Goal: Use online tool/utility

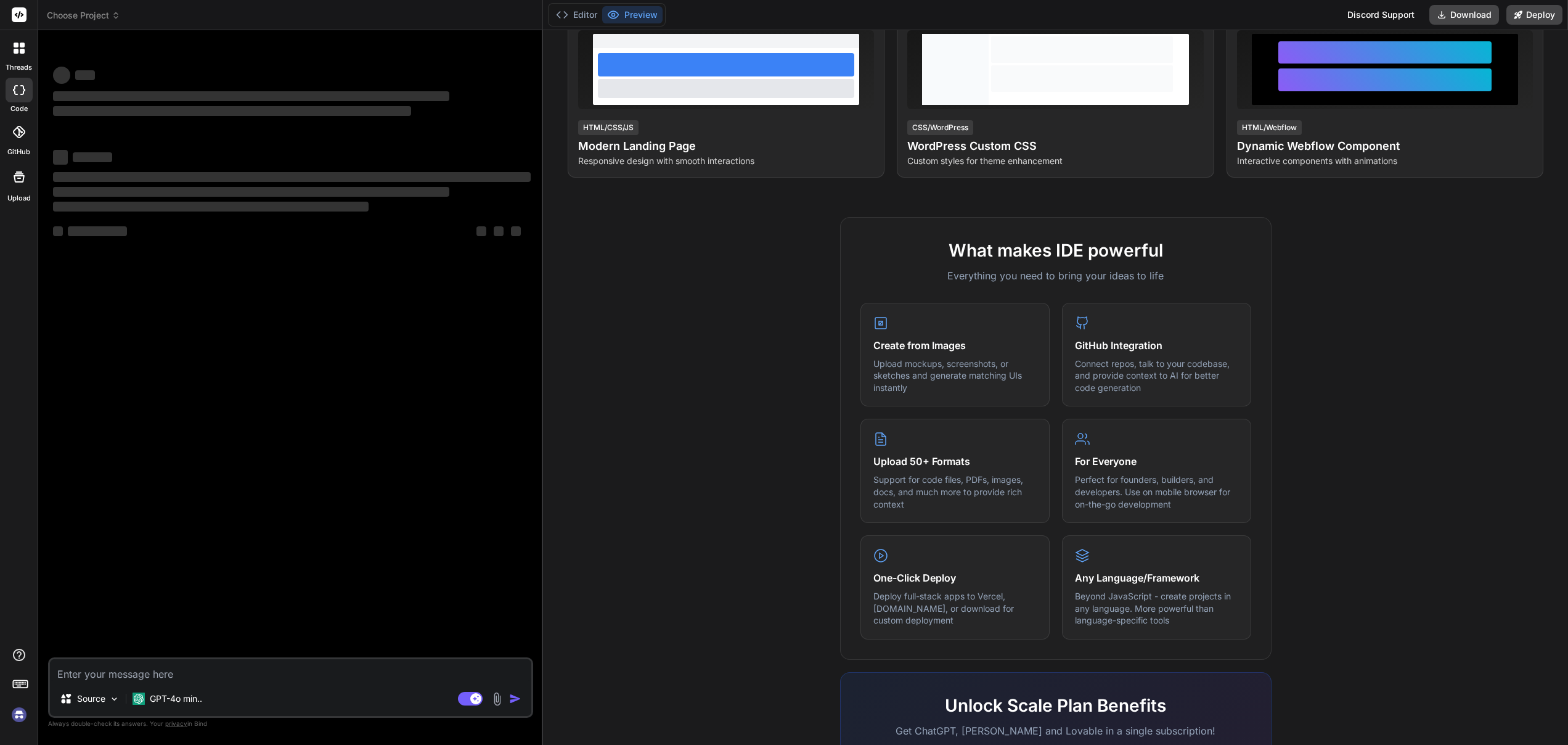
type textarea "x"
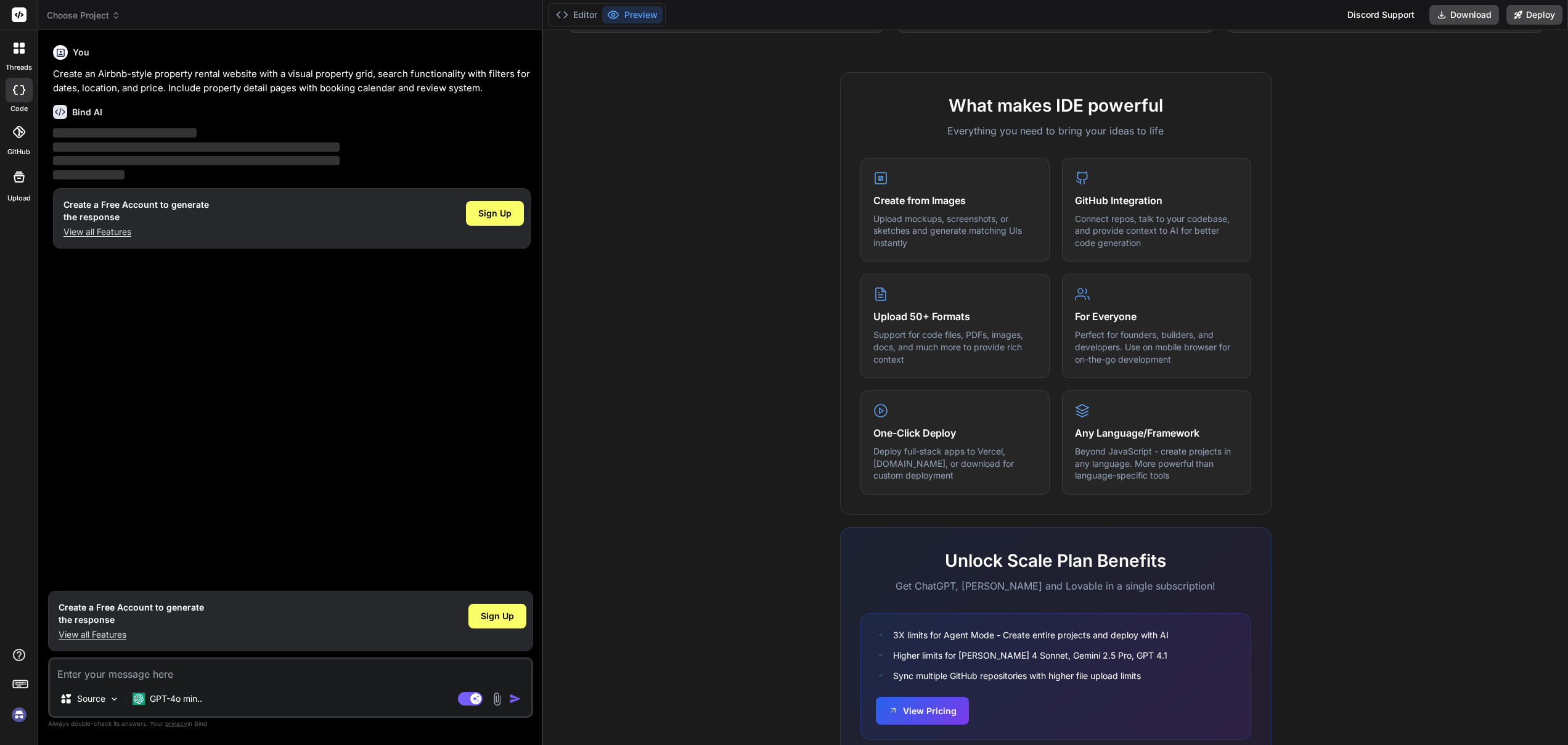
scroll to position [430, 0]
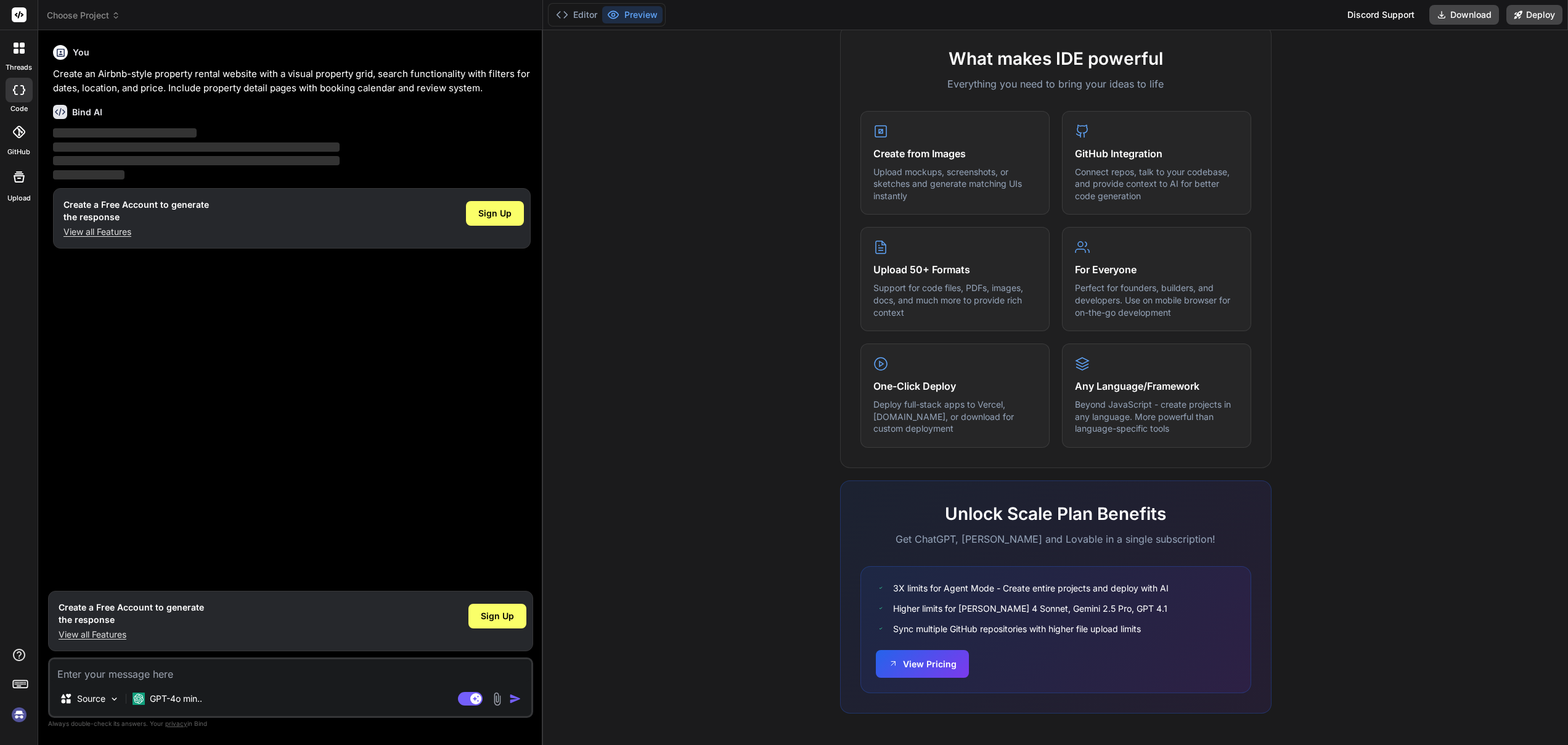
click at [19, 718] on img at bounding box center [19, 714] width 21 height 21
